Goal: Task Accomplishment & Management: Manage account settings

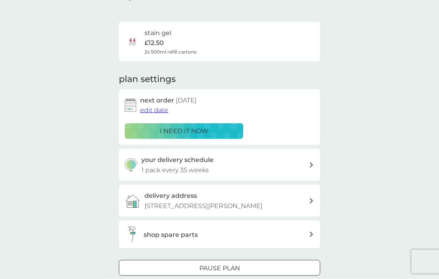
click at [225, 265] on div at bounding box center [219, 269] width 28 height 8
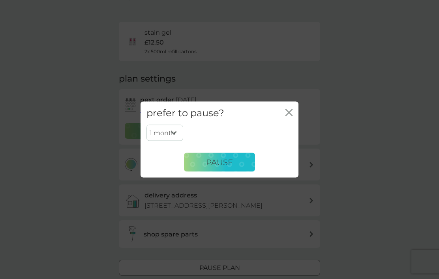
click at [180, 141] on select "1 month 2 months 3 months 4 months 5 months 6 months" at bounding box center [164, 133] width 37 height 17
select select "6"
click at [288, 116] on icon "close" at bounding box center [287, 113] width 3 height 6
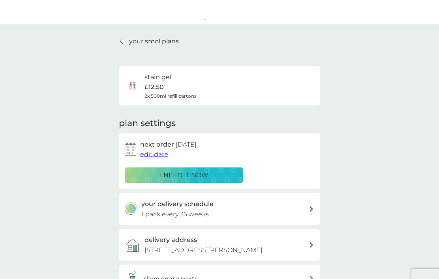
scroll to position [0, 0]
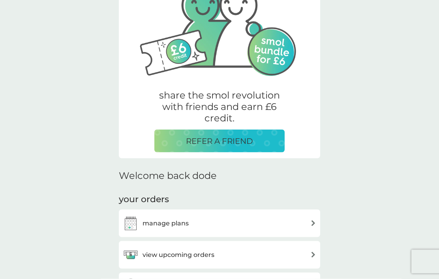
scroll to position [77, 0]
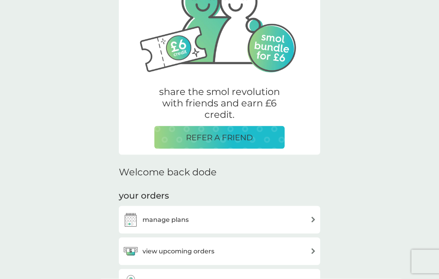
click at [289, 219] on div "manage plans" at bounding box center [219, 220] width 193 height 16
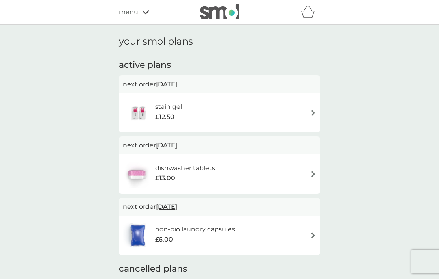
click at [311, 114] on img at bounding box center [313, 113] width 6 height 6
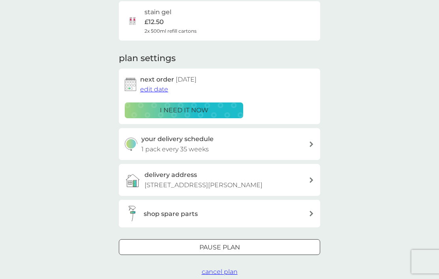
scroll to position [66, 0]
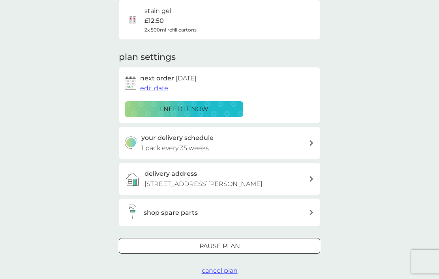
click at [237, 242] on p "Pause plan" at bounding box center [219, 247] width 41 height 10
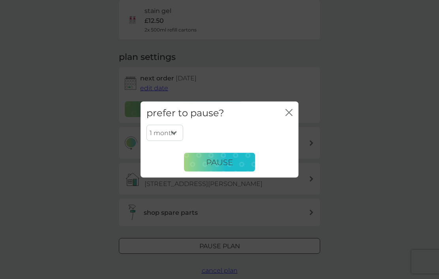
click at [177, 141] on select "1 month 2 months 3 months 4 months 5 months 6 months" at bounding box center [164, 133] width 37 height 17
select select "6"
click at [234, 172] on button "Pause" at bounding box center [219, 162] width 71 height 19
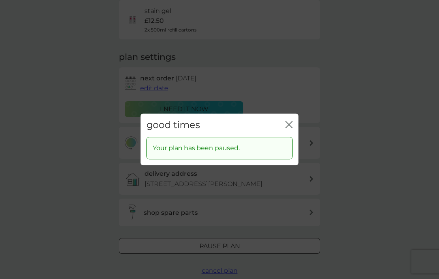
click at [292, 128] on icon "close" at bounding box center [288, 124] width 7 height 7
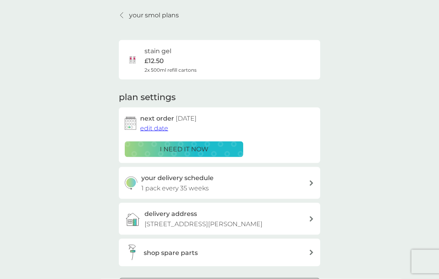
scroll to position [0, 0]
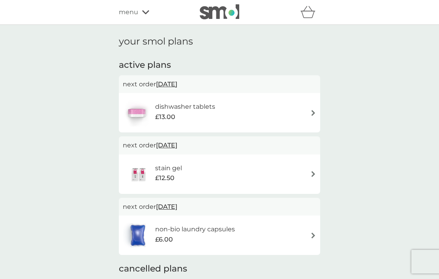
click at [145, 11] on icon at bounding box center [145, 12] width 7 height 5
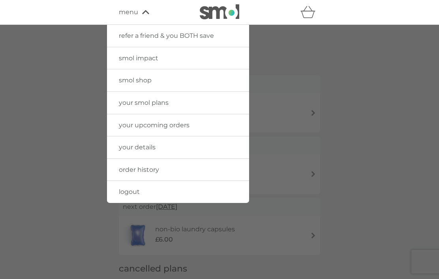
click at [174, 191] on link "logout" at bounding box center [178, 192] width 142 height 22
